Goal: Task Accomplishment & Management: Use online tool/utility

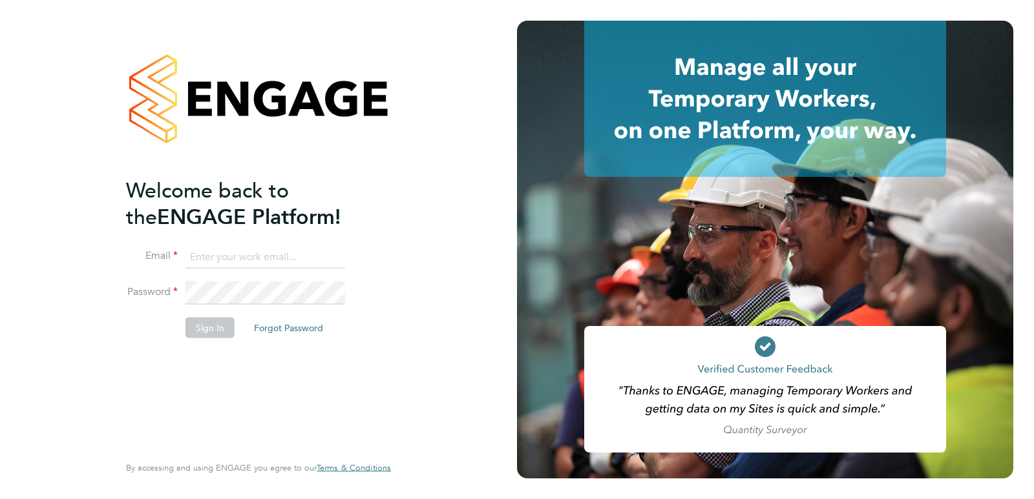
click at [239, 263] on input at bounding box center [265, 257] width 160 height 23
type input "jenny.foster@ncclondon.ac.uk"
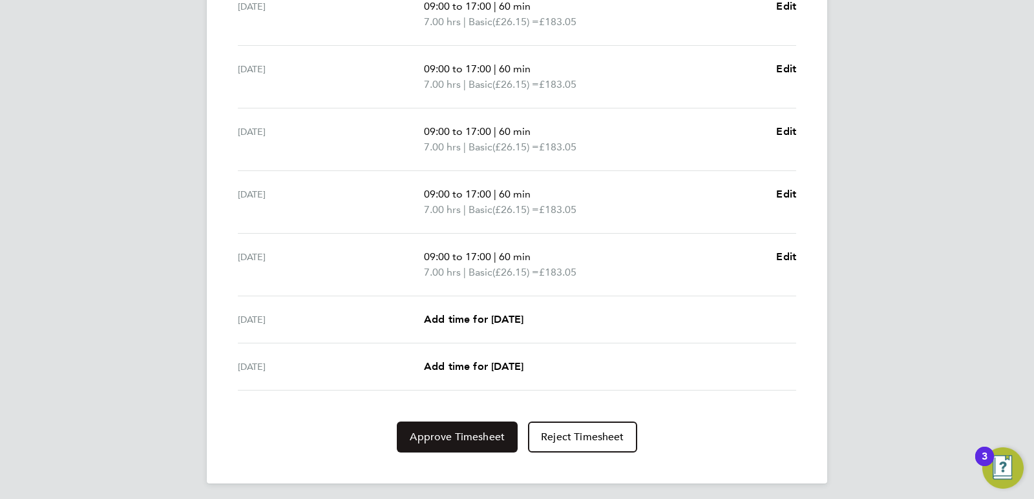
scroll to position [445, 0]
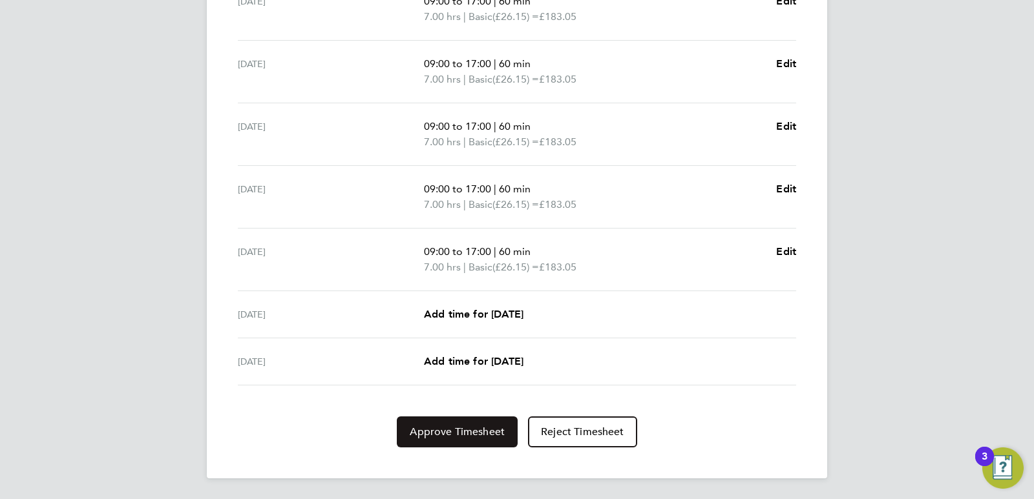
click at [421, 435] on span "Approve Timesheet" at bounding box center [457, 432] width 95 height 13
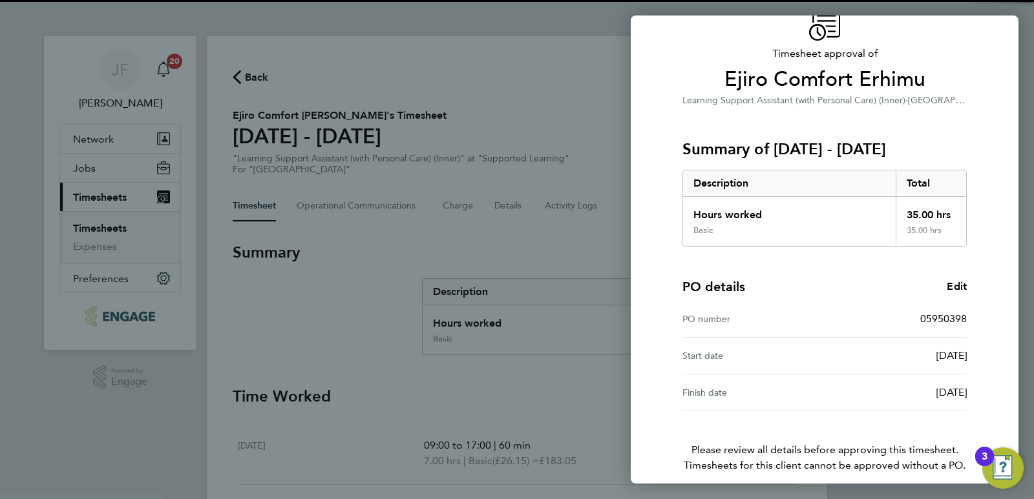
scroll to position [120, 0]
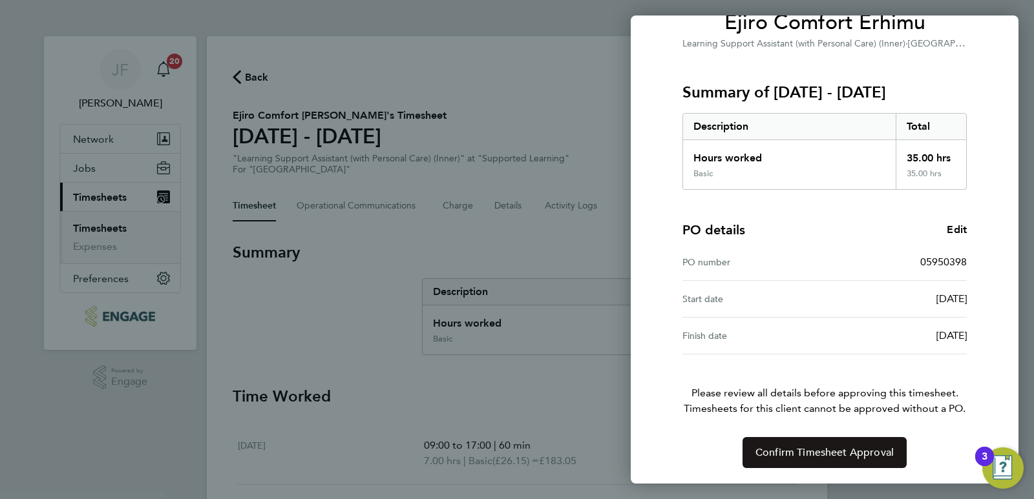
click at [804, 463] on button "Confirm Timesheet Approval" at bounding box center [824, 452] width 164 height 31
